Goal: Information Seeking & Learning: Learn about a topic

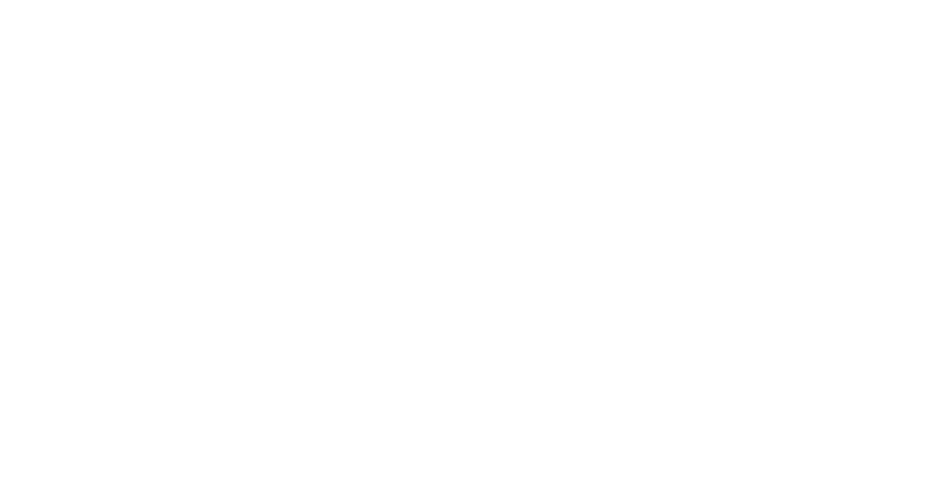
click at [347, 21] on div at bounding box center [466, 247] width 933 height 494
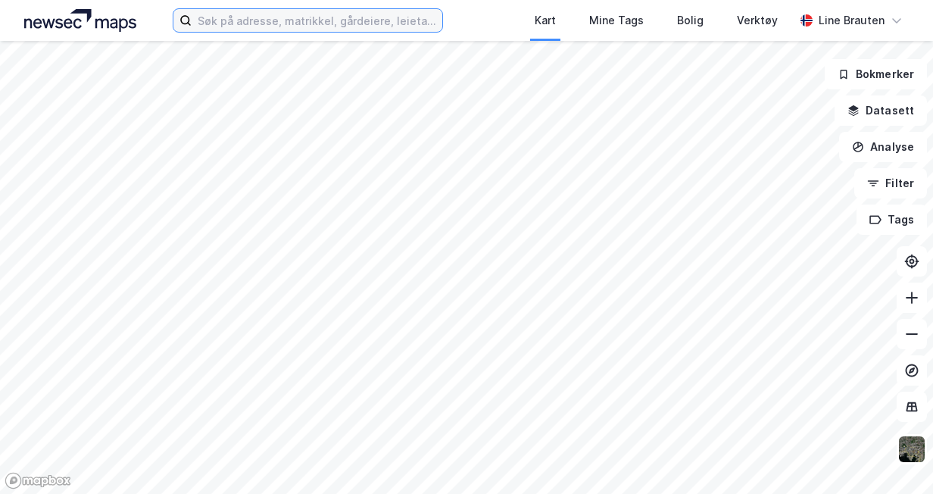
click at [276, 20] on input at bounding box center [317, 20] width 250 height 23
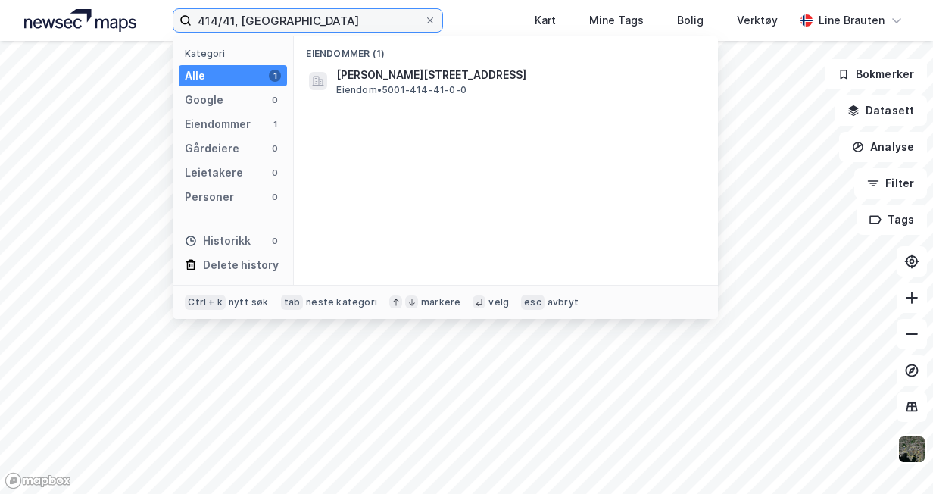
click at [216, 15] on input "414/41, [GEOGRAPHIC_DATA]" at bounding box center [308, 20] width 232 height 23
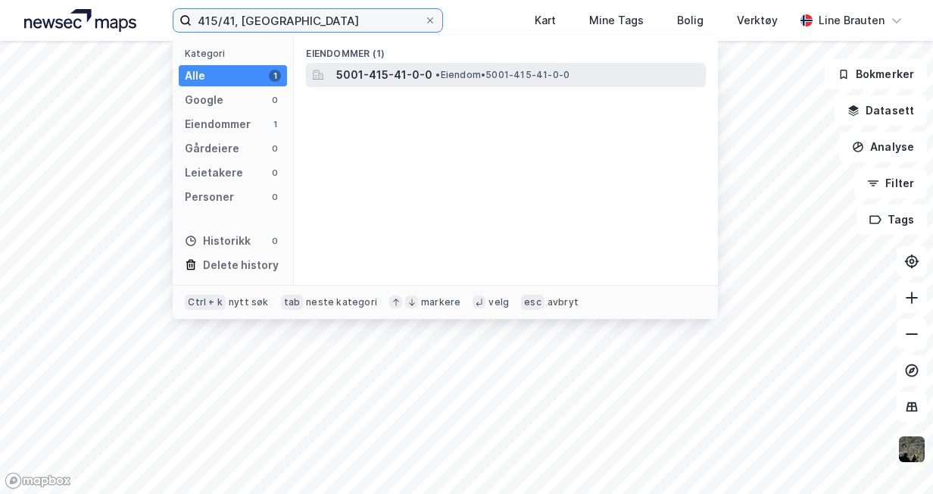
type input "415/41, [GEOGRAPHIC_DATA]"
click at [413, 73] on span "5001-415-41-0-0" at bounding box center [384, 75] width 96 height 18
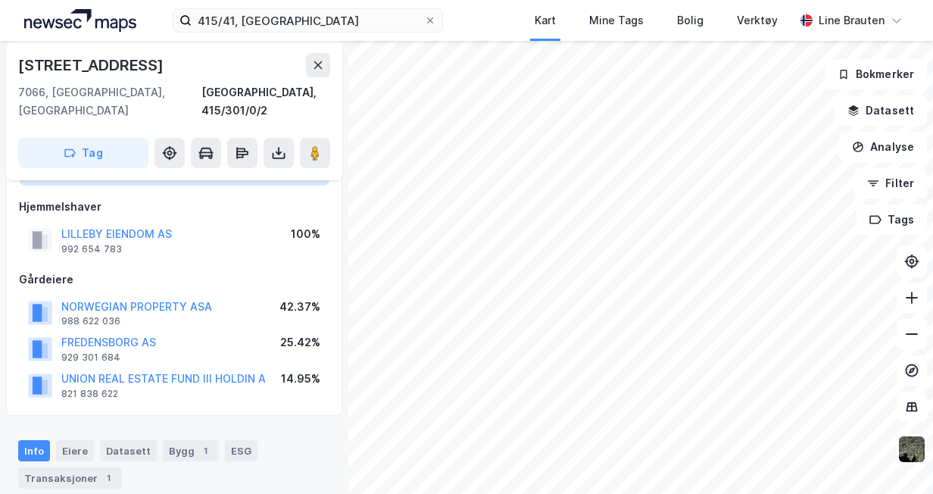
scroll to position [151, 0]
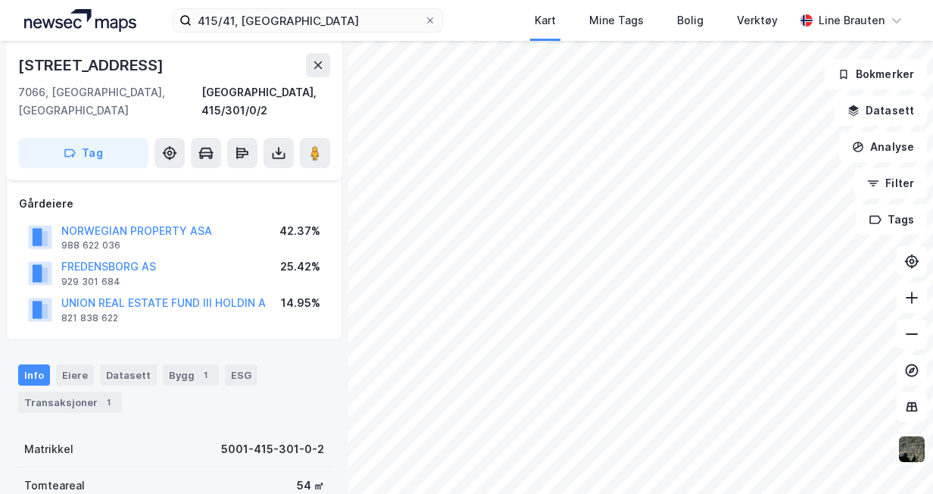
scroll to position [151, 0]
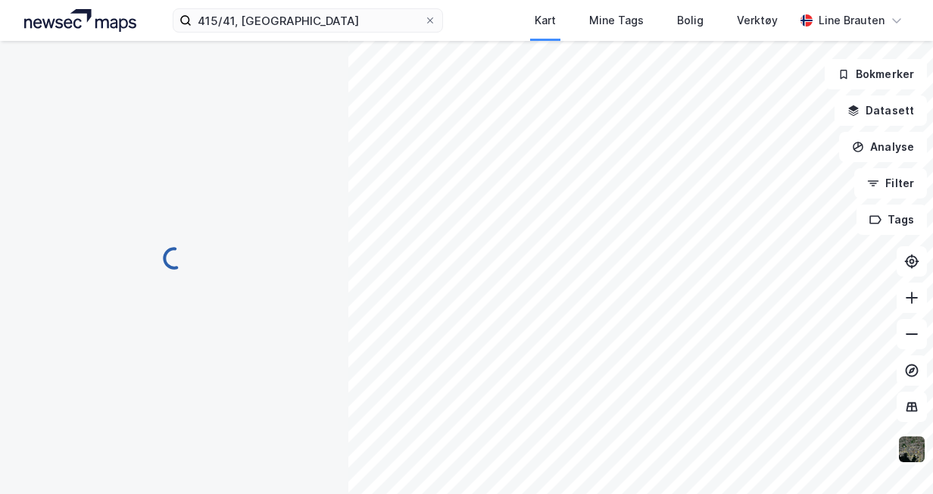
scroll to position [151, 0]
